Goal: Task Accomplishment & Management: Use online tool/utility

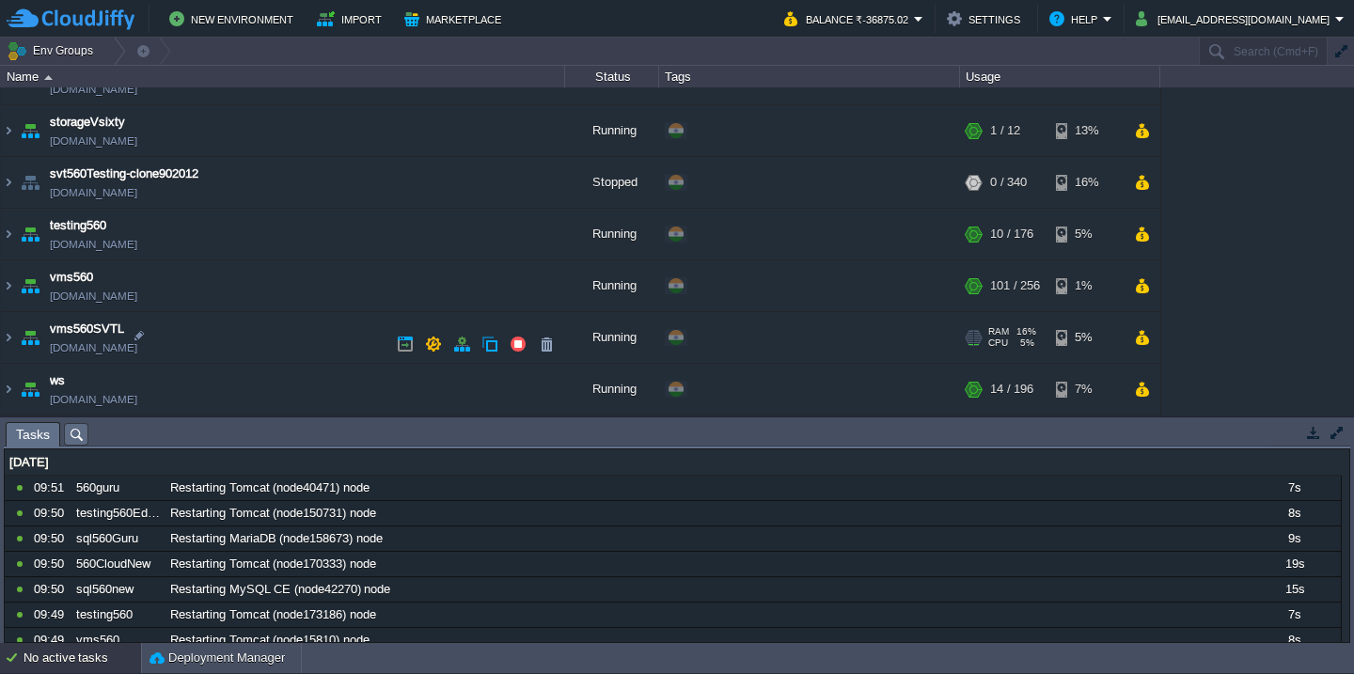
scroll to position [1068, 0]
click at [264, 402] on td "ws [DOMAIN_NAME]" at bounding box center [283, 390] width 564 height 52
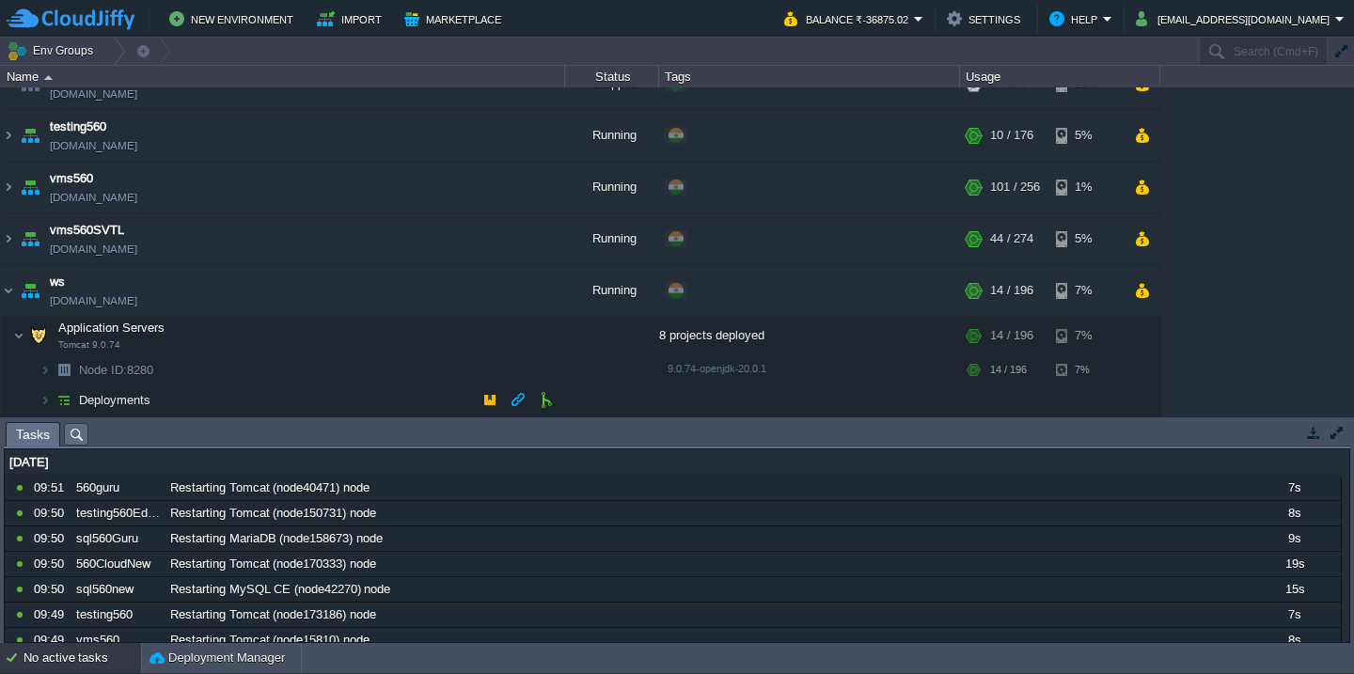
scroll to position [1165, 0]
click at [423, 338] on button "button" at bounding box center [424, 335] width 17 height 17
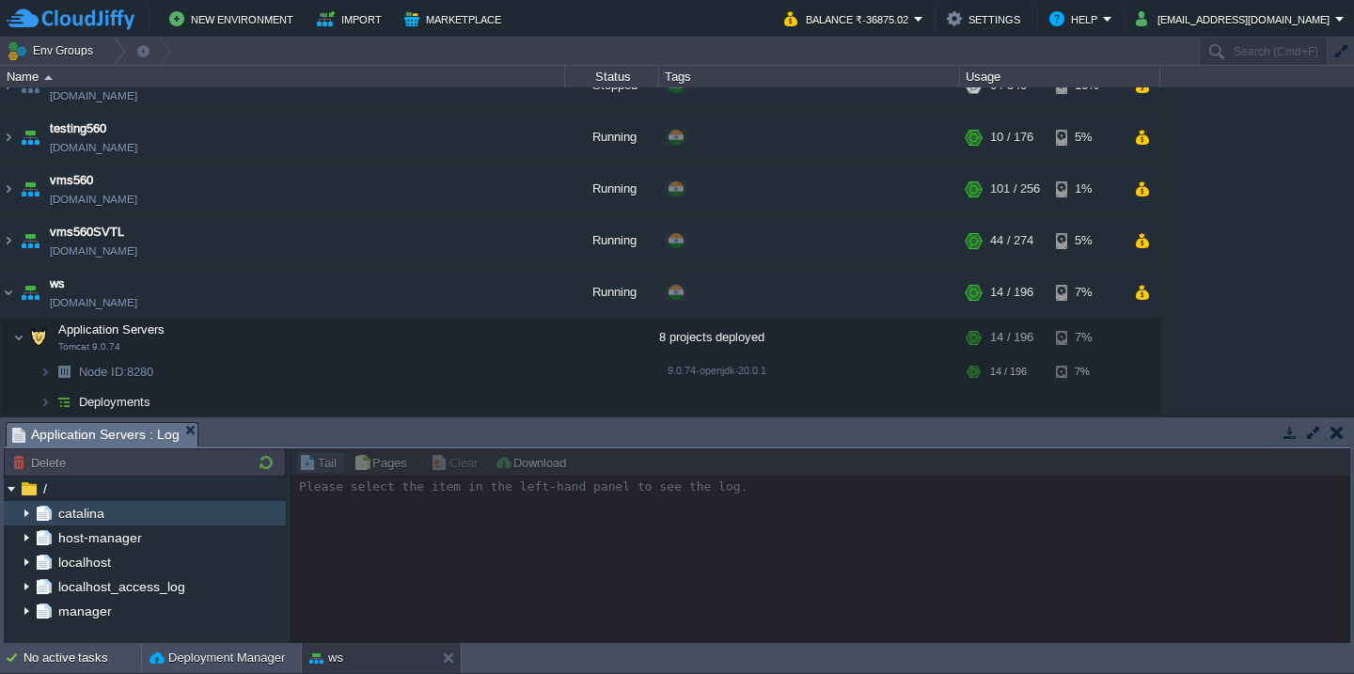
click at [27, 514] on img at bounding box center [26, 513] width 15 height 24
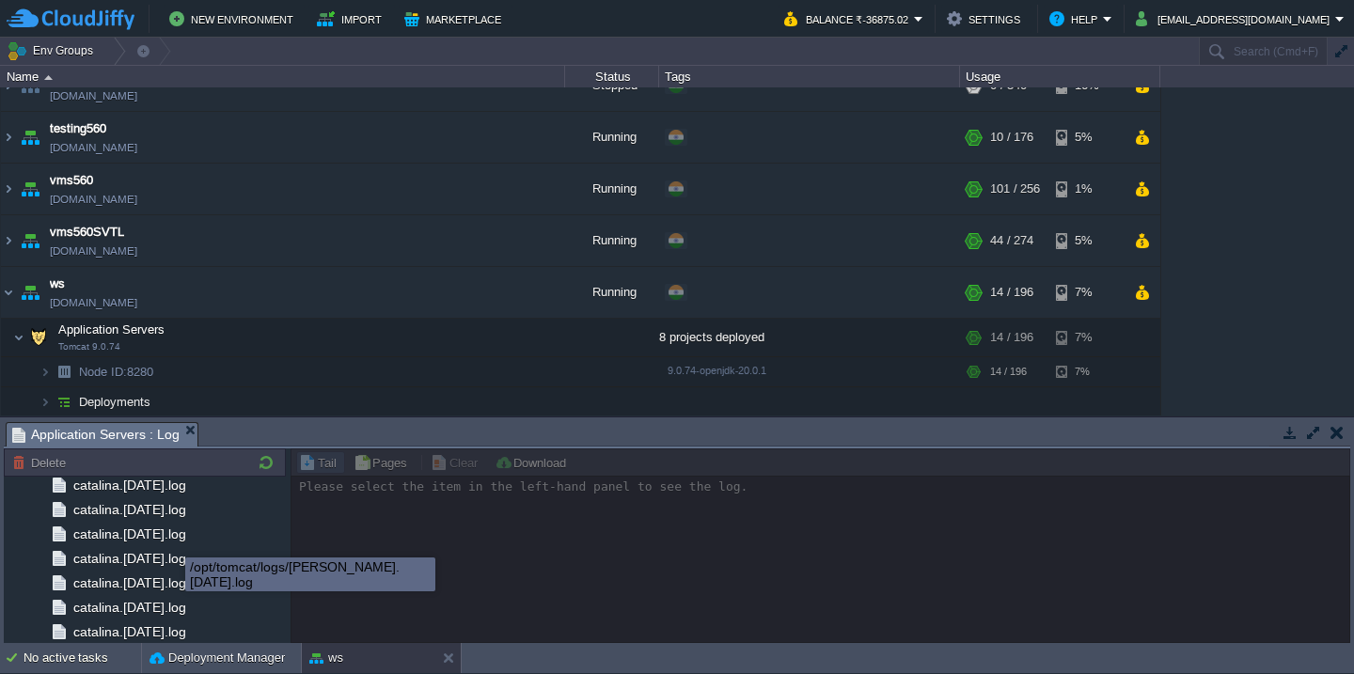
scroll to position [2231, 0]
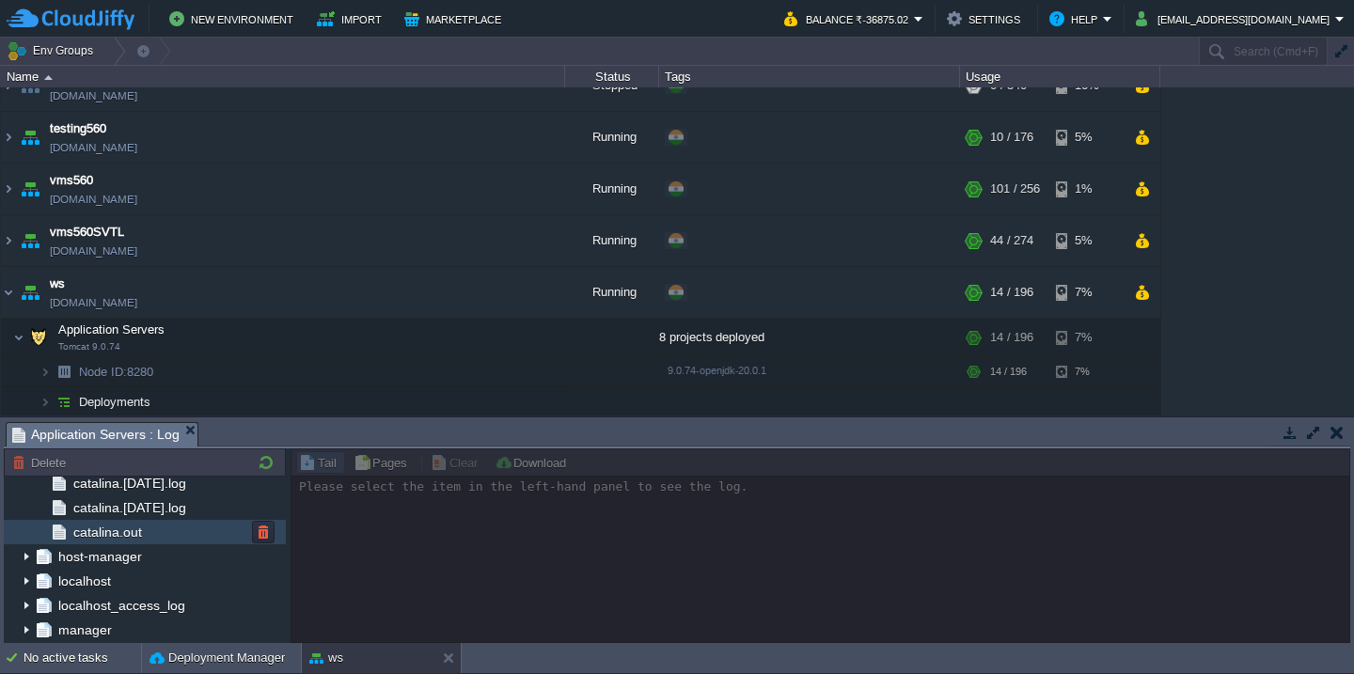
click at [187, 534] on div "catalina.out" at bounding box center [145, 532] width 282 height 24
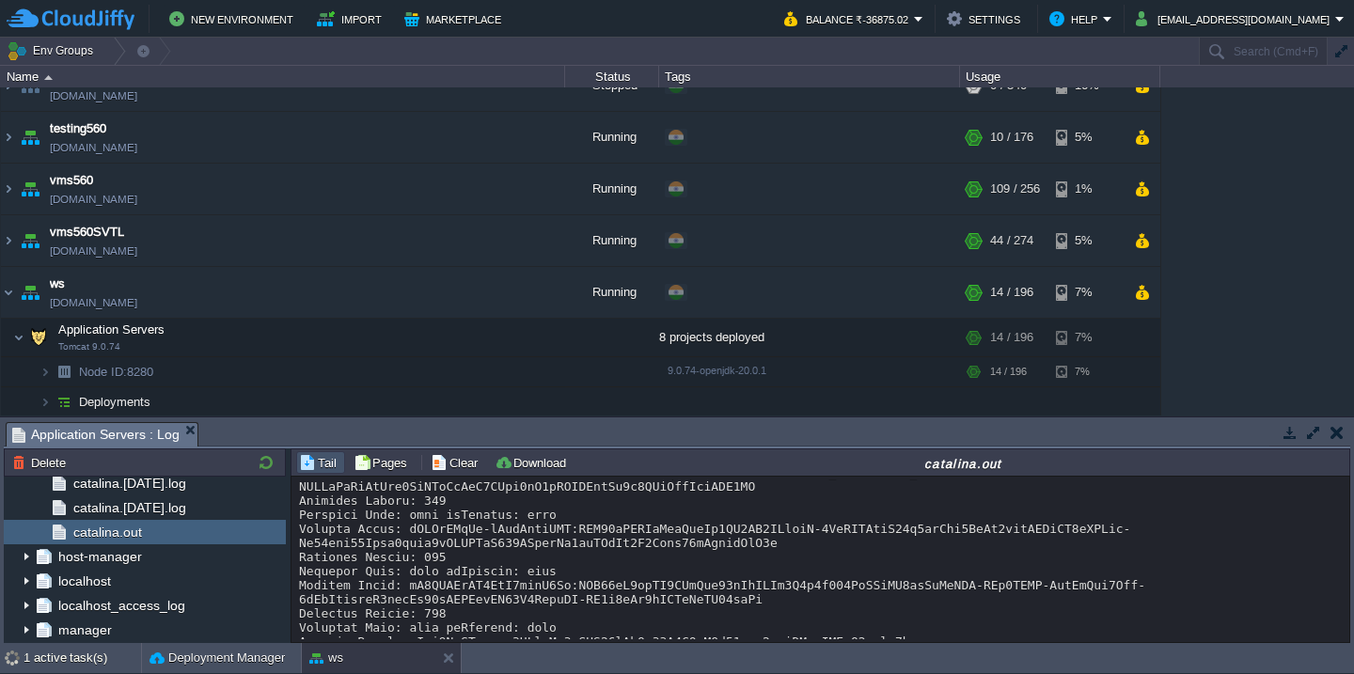
scroll to position [10420, 0]
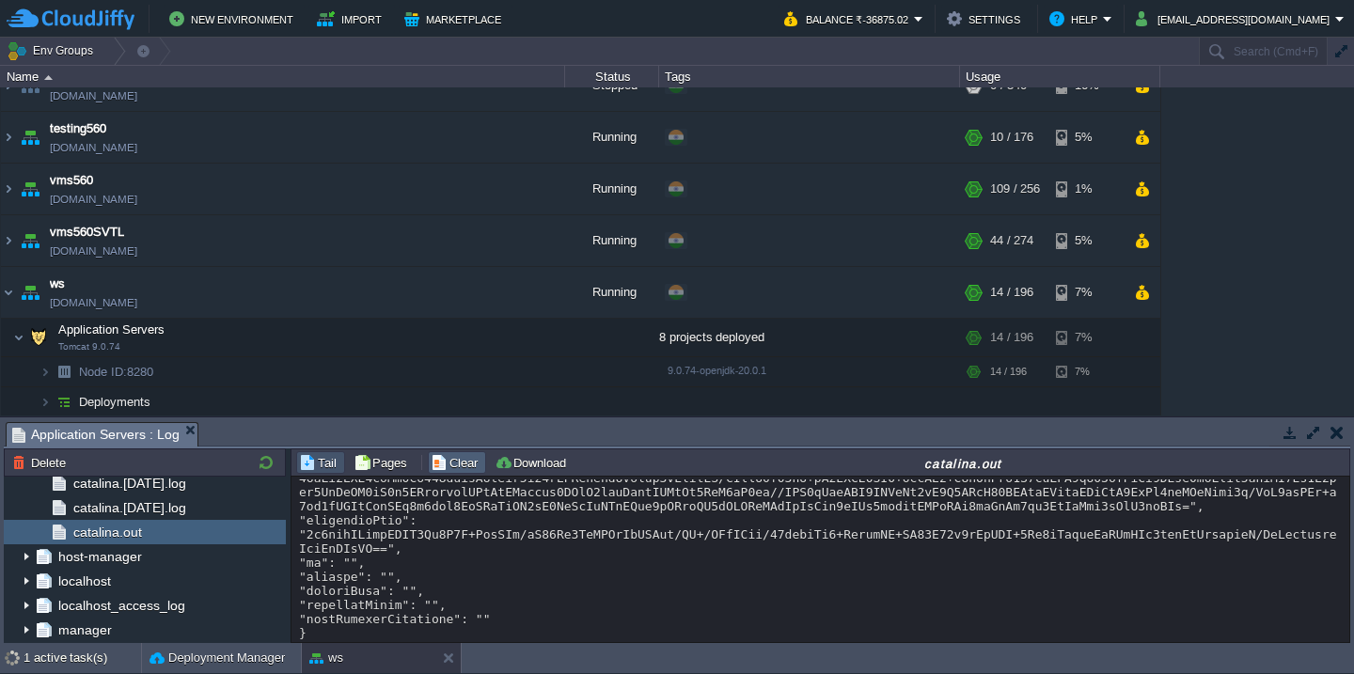
click at [445, 464] on button "Clear" at bounding box center [457, 462] width 53 height 17
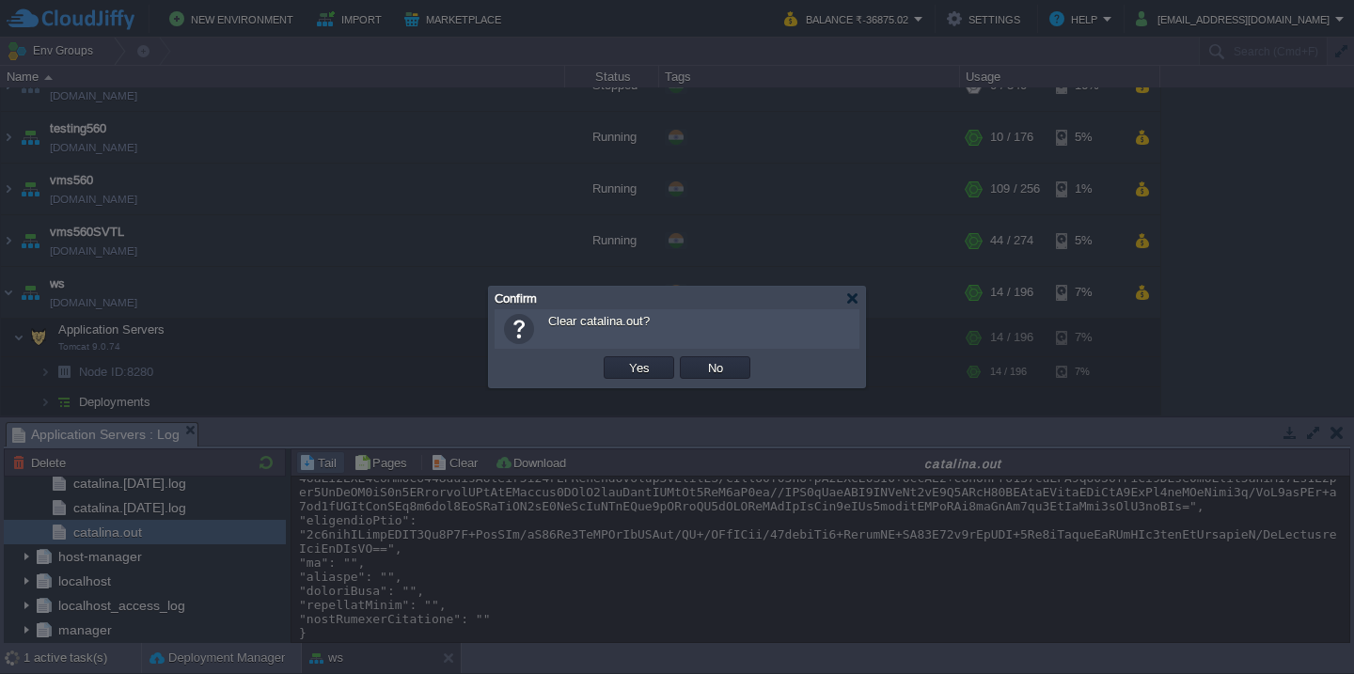
click at [624, 359] on button "Yes" at bounding box center [640, 367] width 32 height 17
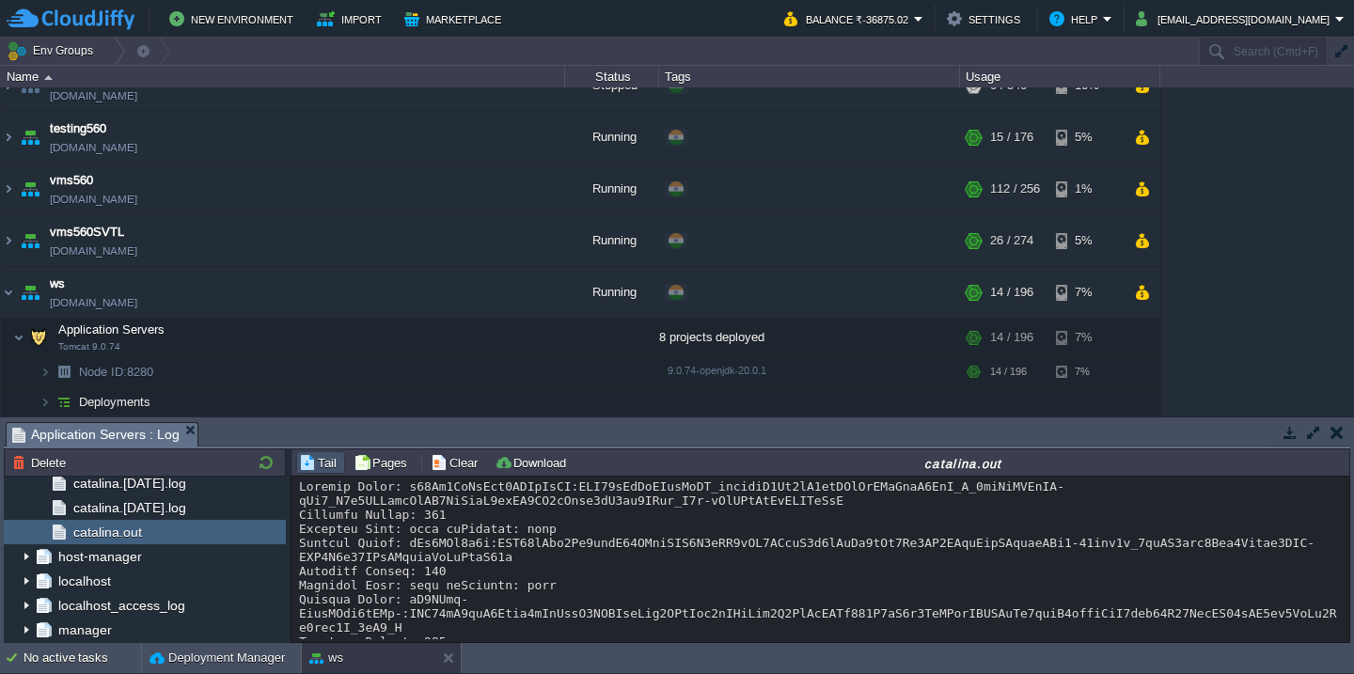
scroll to position [1769, 0]
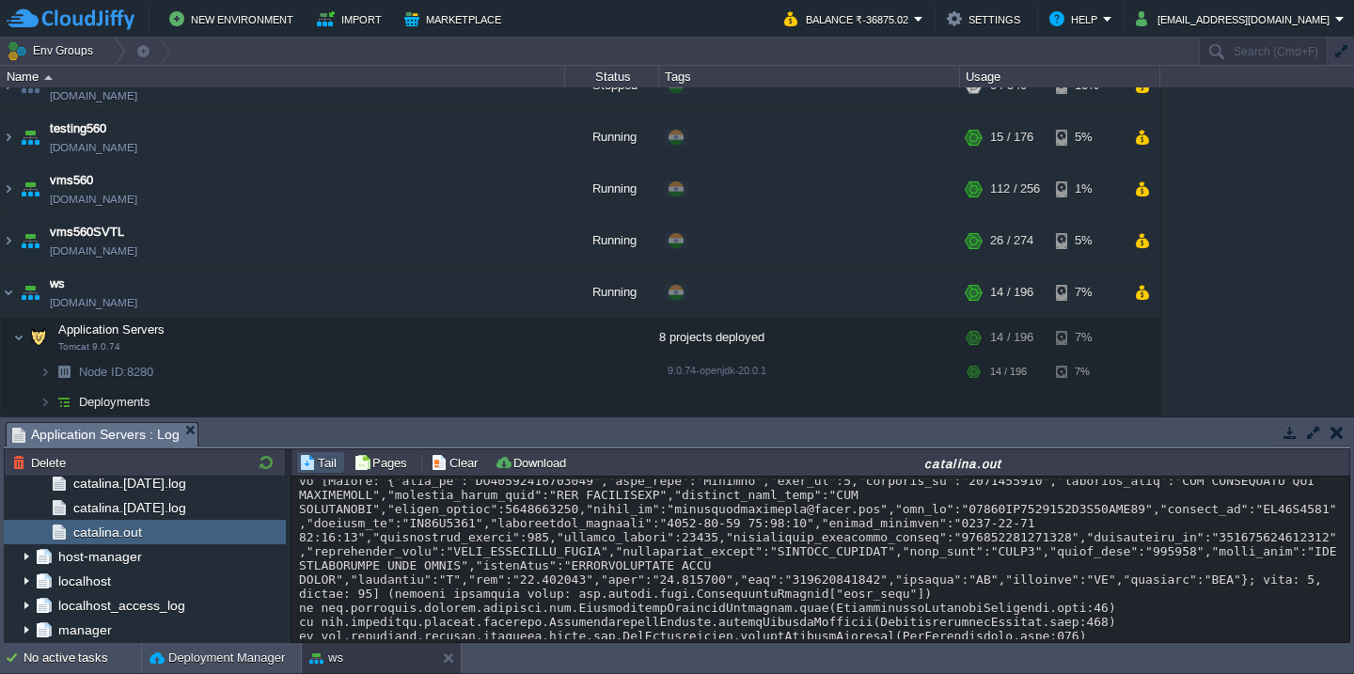
scroll to position [8591, 0]
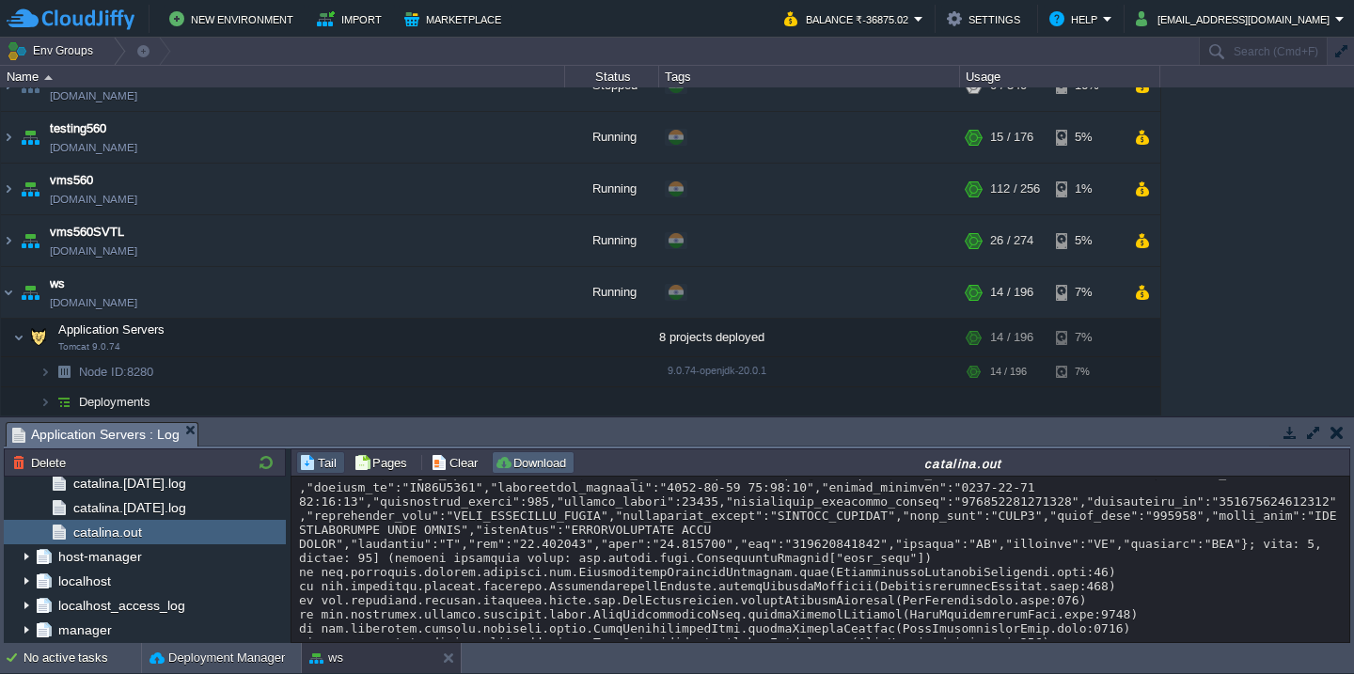
click at [530, 459] on button "Download" at bounding box center [533, 462] width 77 height 17
click at [432, 460] on button "Clear" at bounding box center [457, 462] width 53 height 17
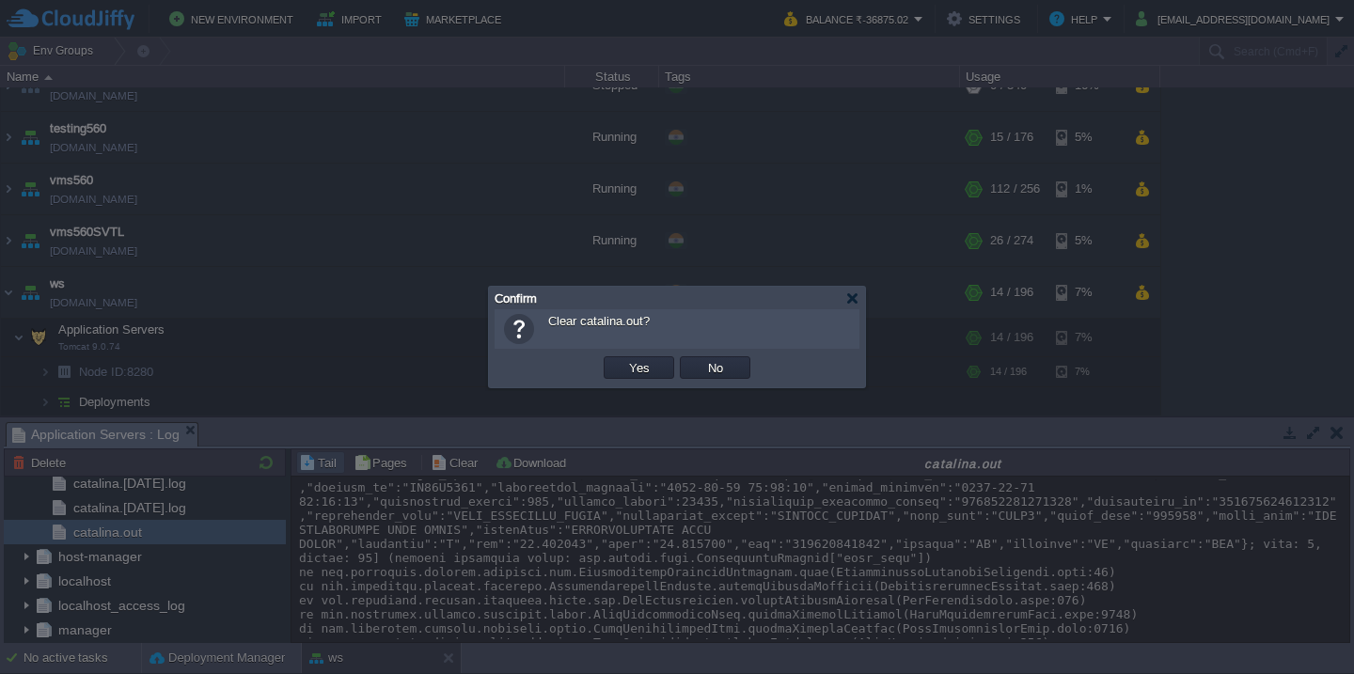
click at [624, 359] on button "Yes" at bounding box center [640, 367] width 32 height 17
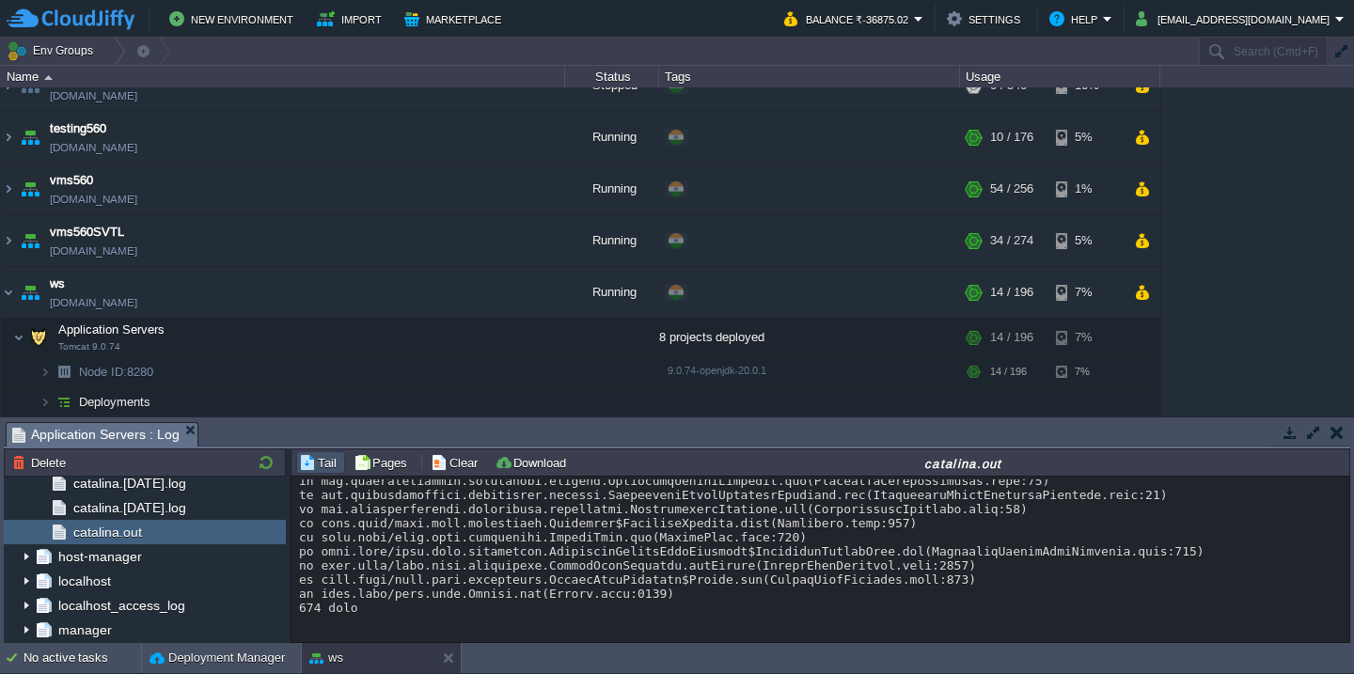
scroll to position [2841, 0]
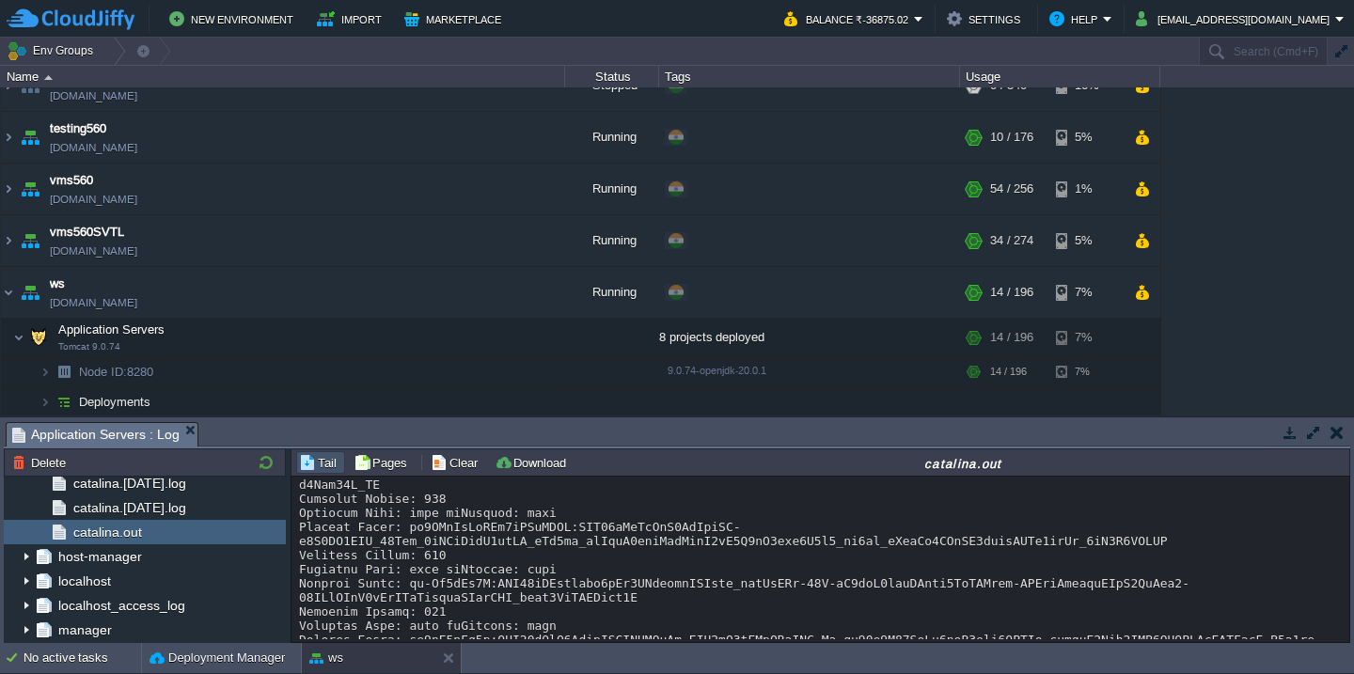
scroll to position [0, 0]
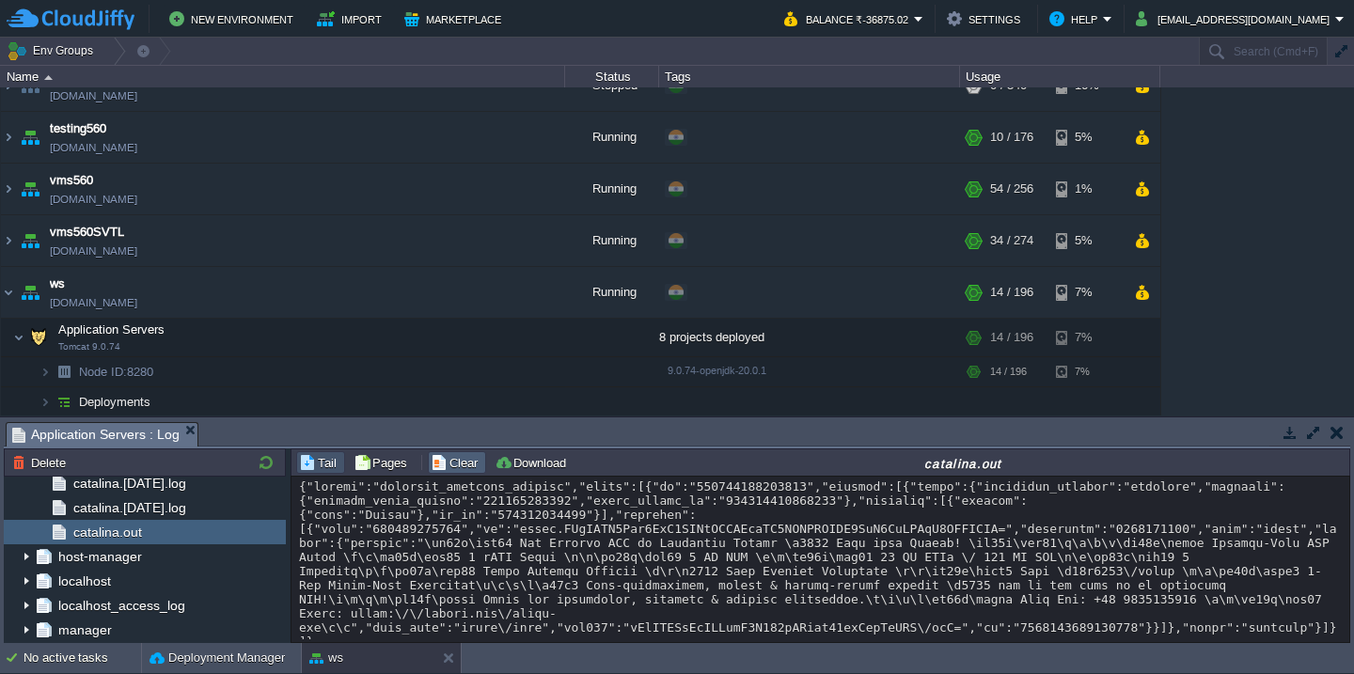
click at [449, 464] on button "Clear" at bounding box center [457, 462] width 53 height 17
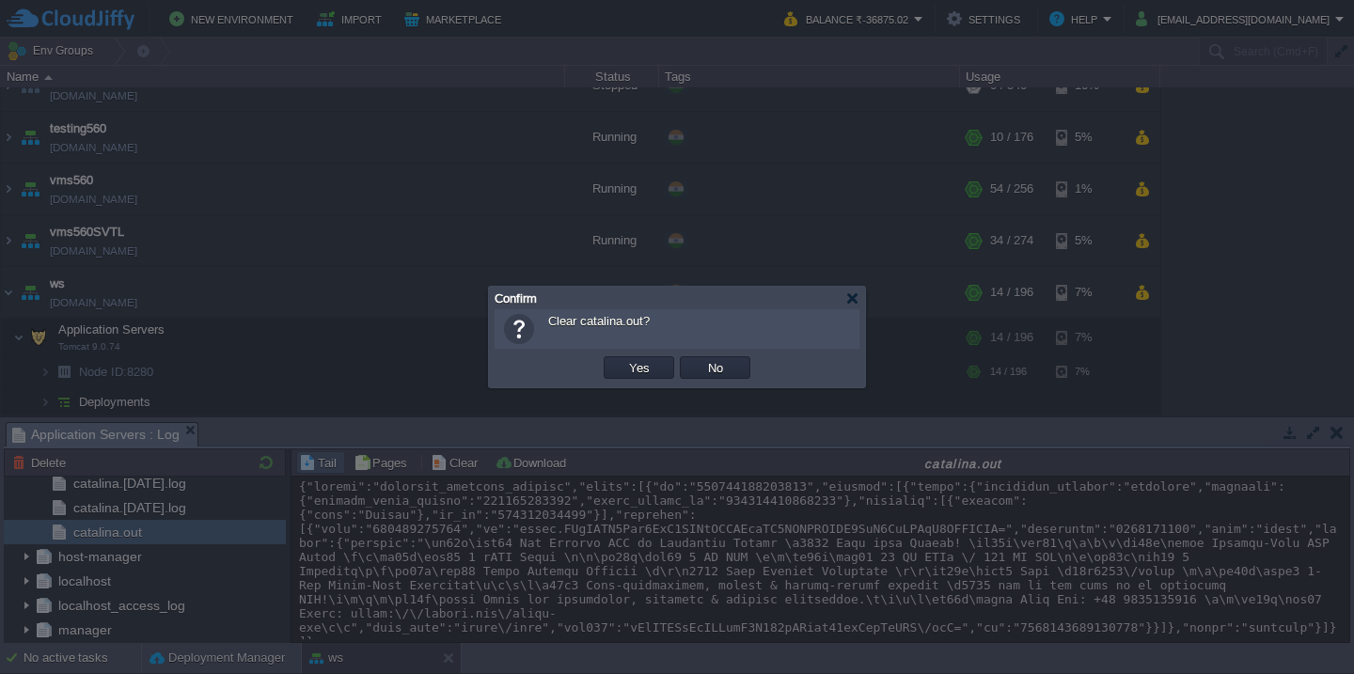
click at [624, 359] on button "Yes" at bounding box center [640, 367] width 32 height 17
